Goal: Transaction & Acquisition: Purchase product/service

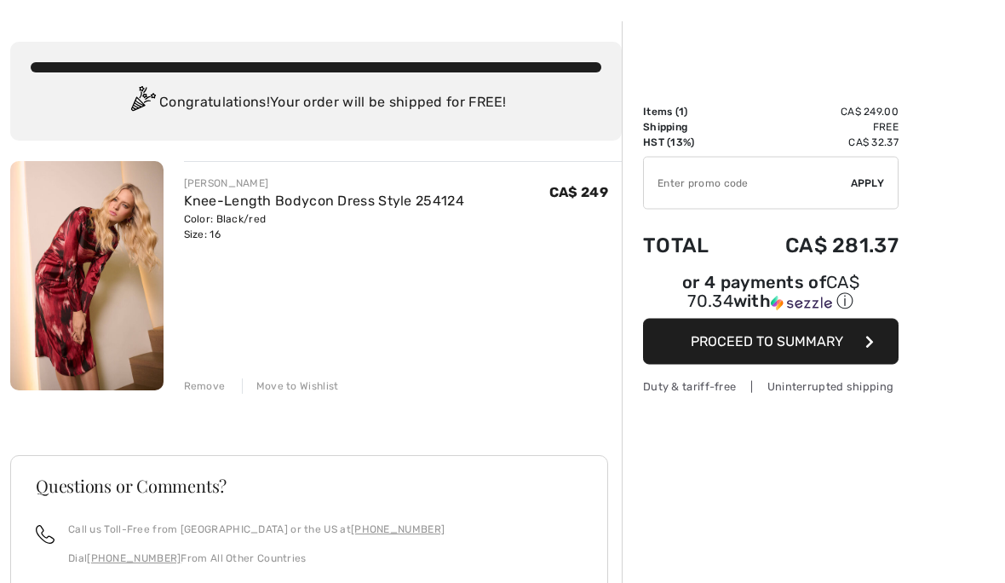
scroll to position [62, 0]
click at [82, 294] on img at bounding box center [86, 275] width 153 height 229
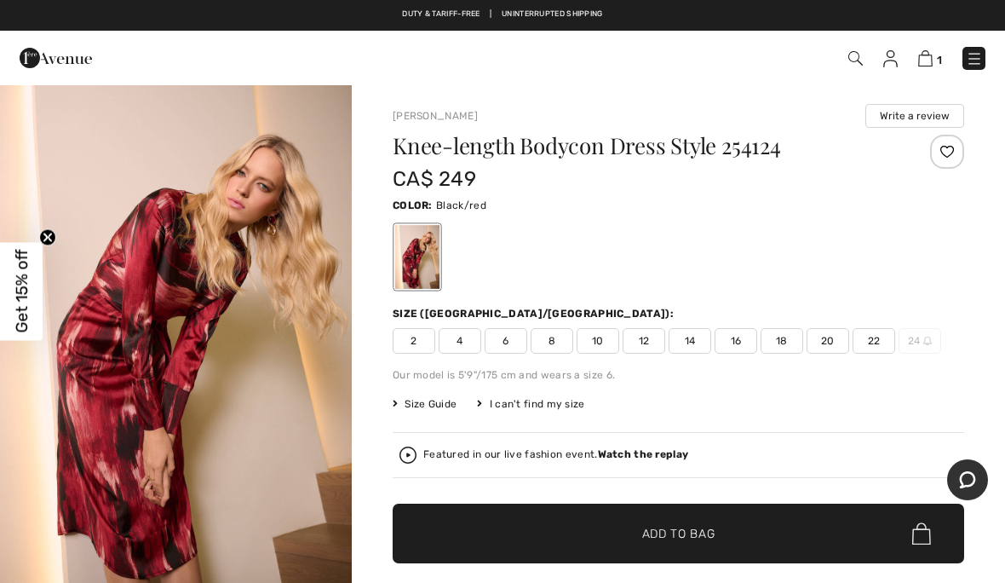
click at [853, 61] on img at bounding box center [856, 58] width 14 height 14
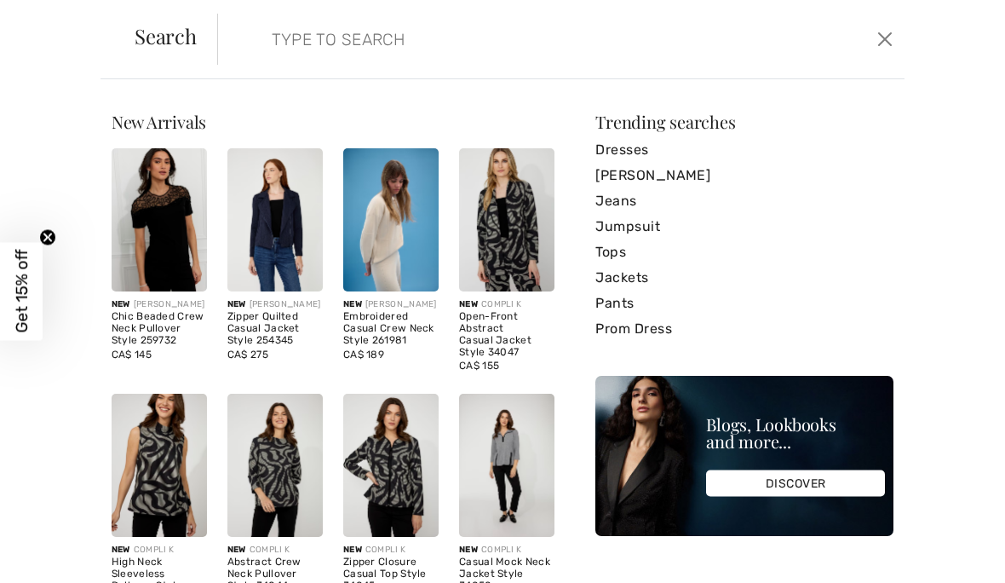
click at [280, 39] on input "search" at bounding box center [489, 39] width 461 height 51
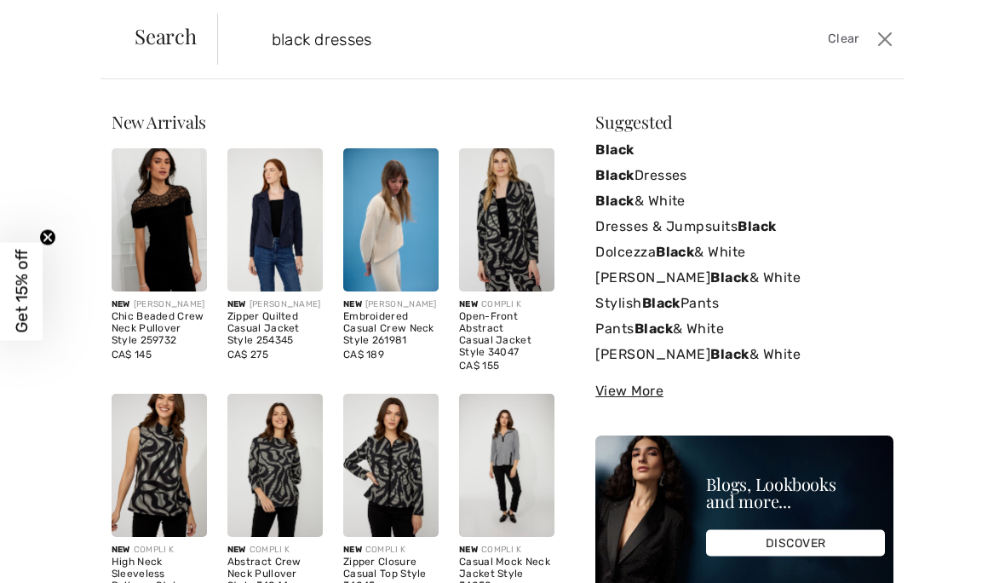
type input "black dresses"
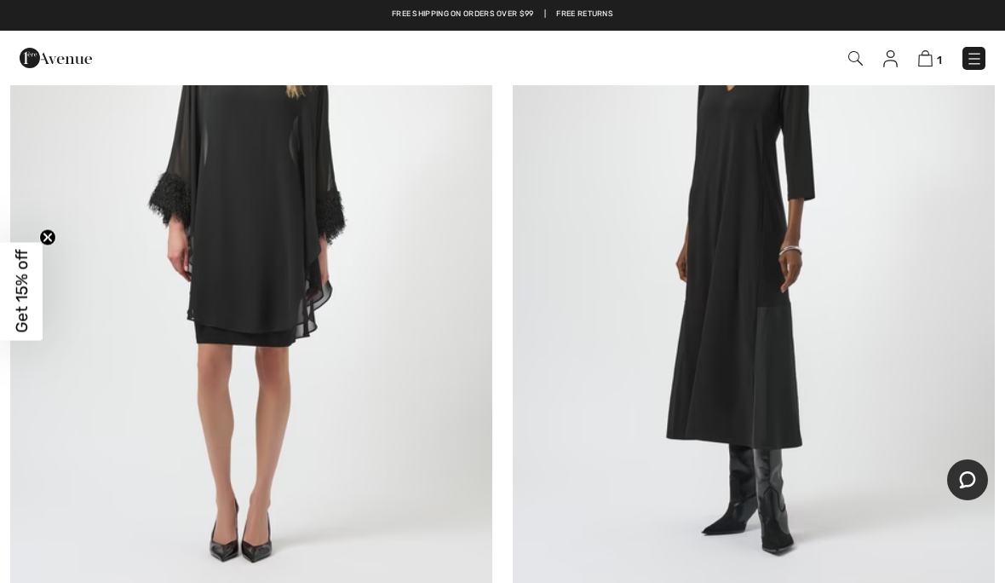
scroll to position [6187, 0]
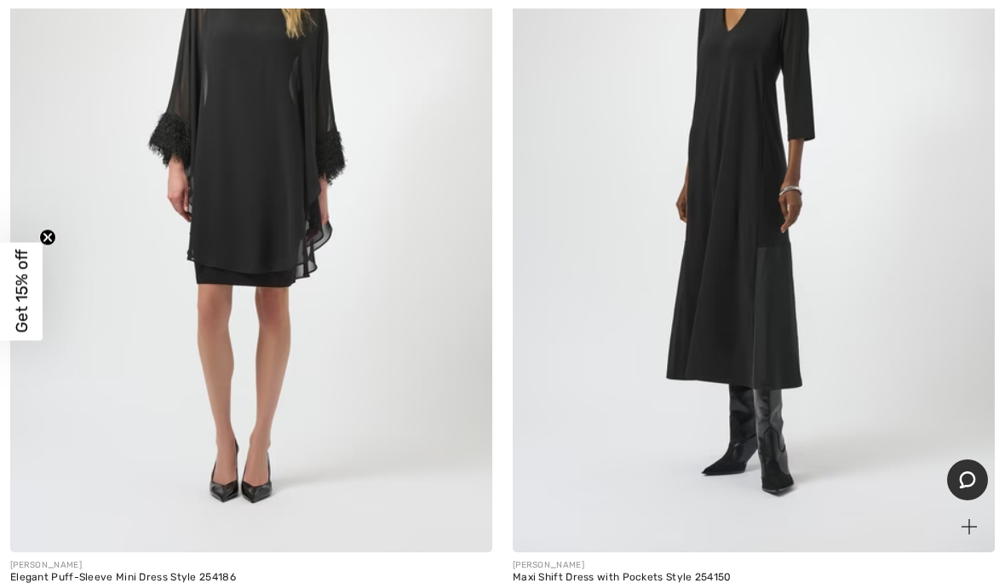
click at [759, 313] on img at bounding box center [754, 190] width 482 height 723
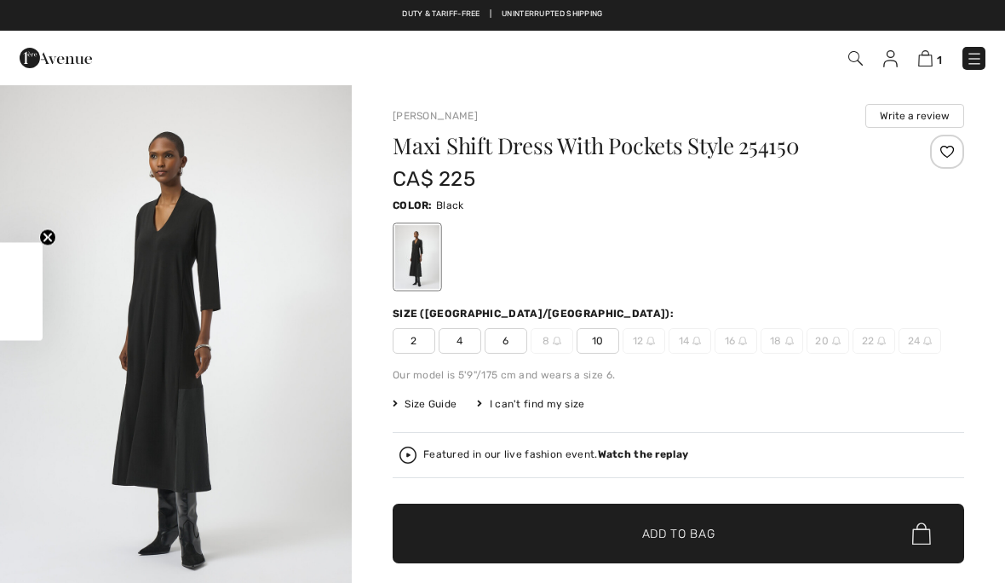
checkbox input "true"
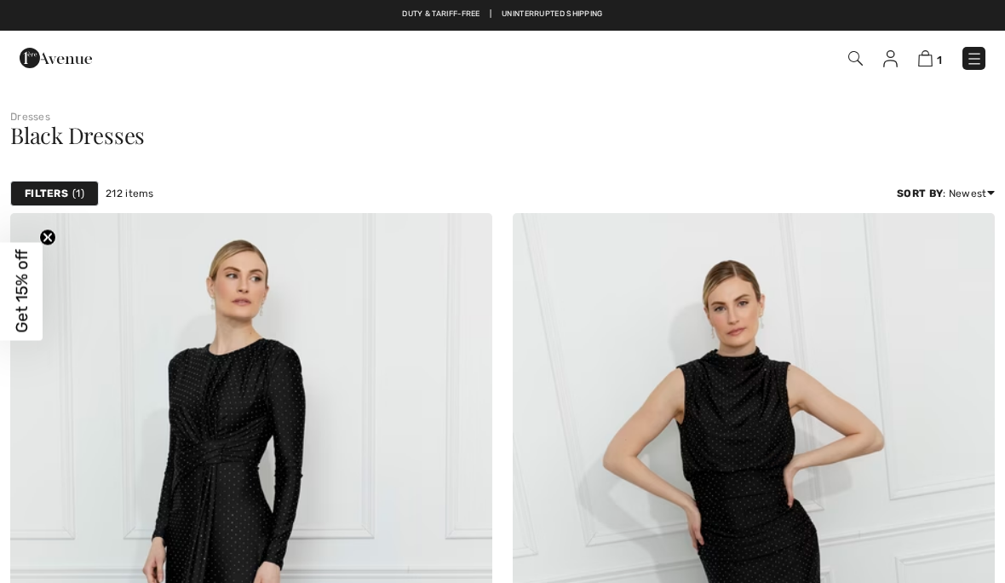
checkbox input "true"
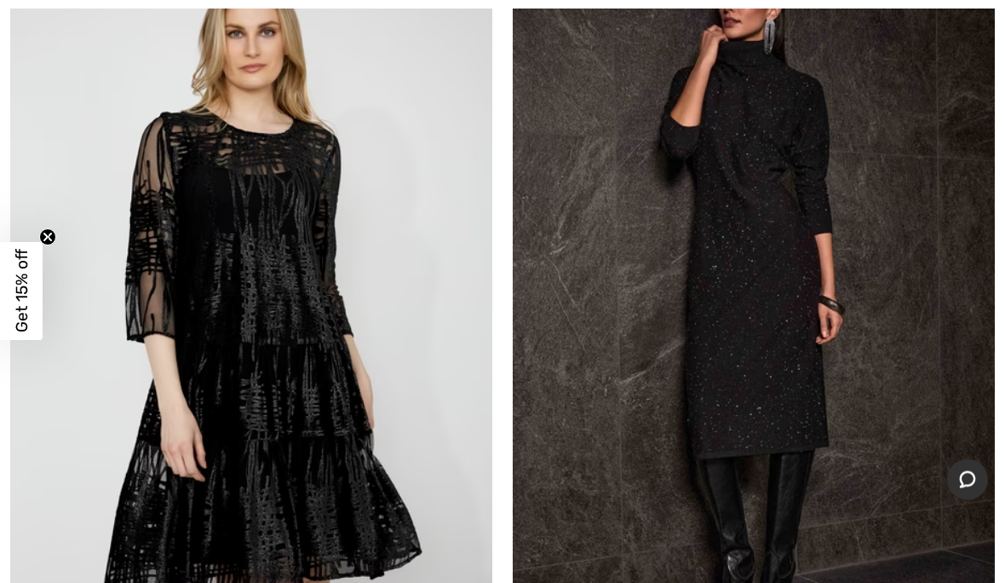
scroll to position [14257, 0]
click at [844, 349] on img at bounding box center [754, 294] width 482 height 723
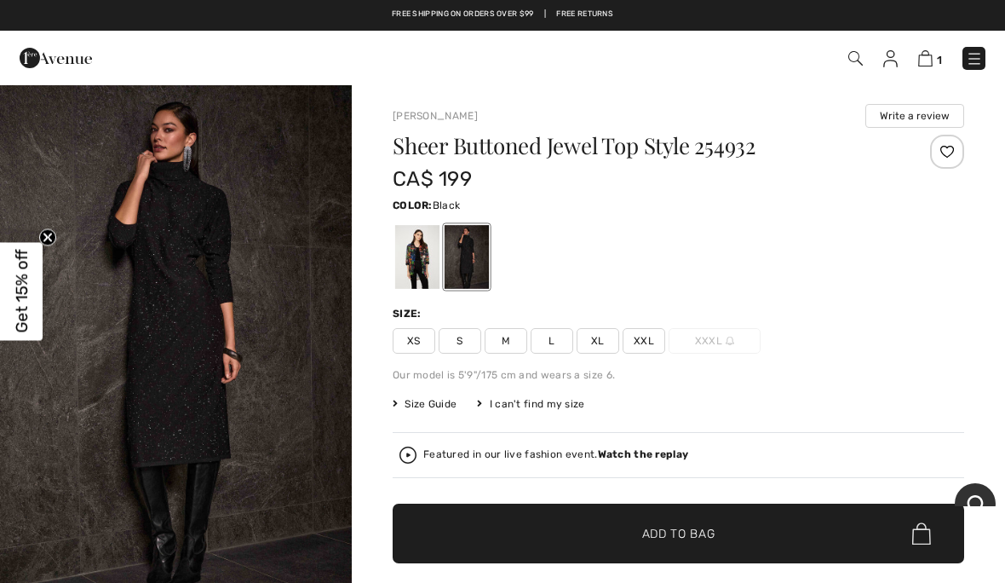
click at [608, 331] on span "XL" at bounding box center [598, 341] width 43 height 26
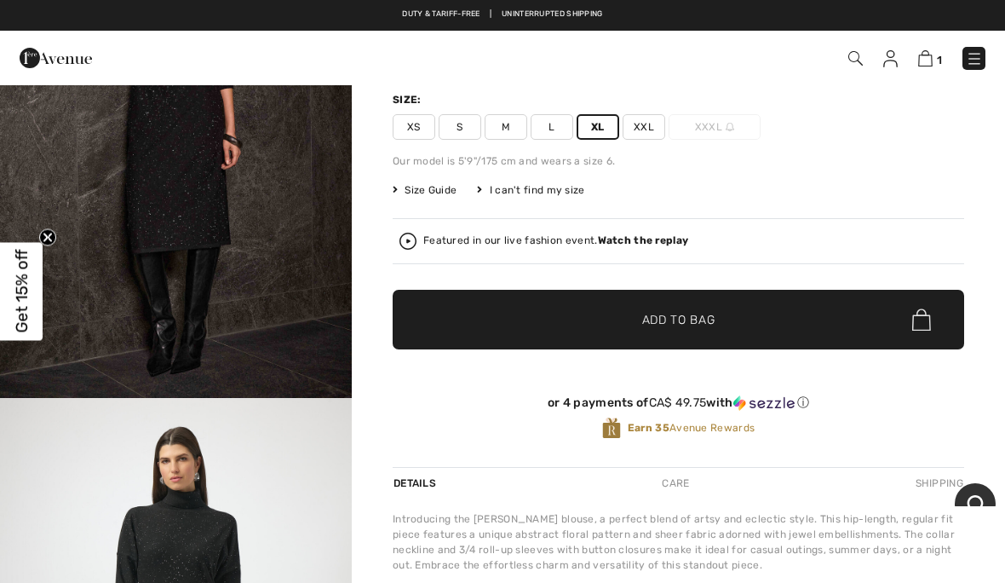
scroll to position [148, 0]
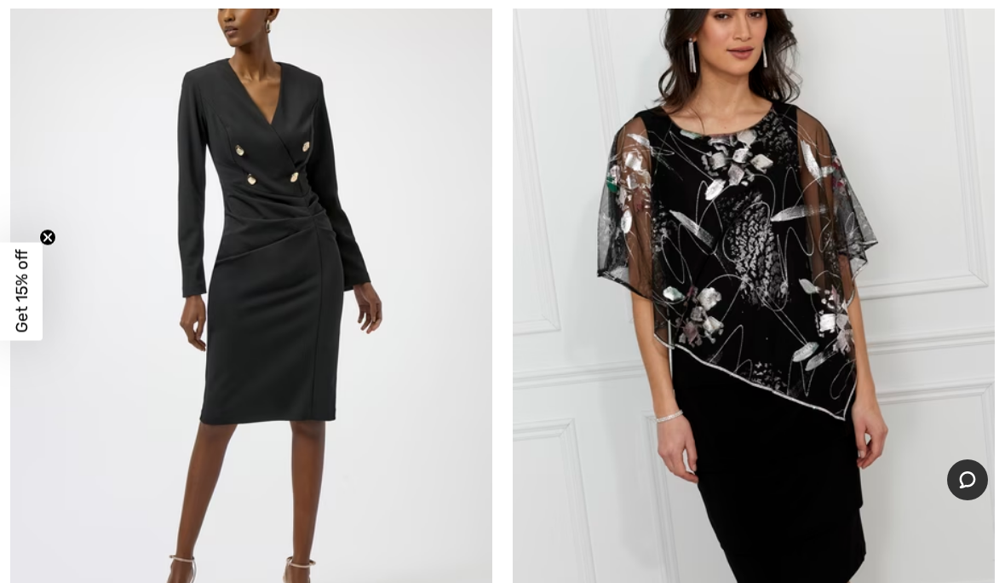
scroll to position [16132, 0]
